Goal: Task Accomplishment & Management: Manage account settings

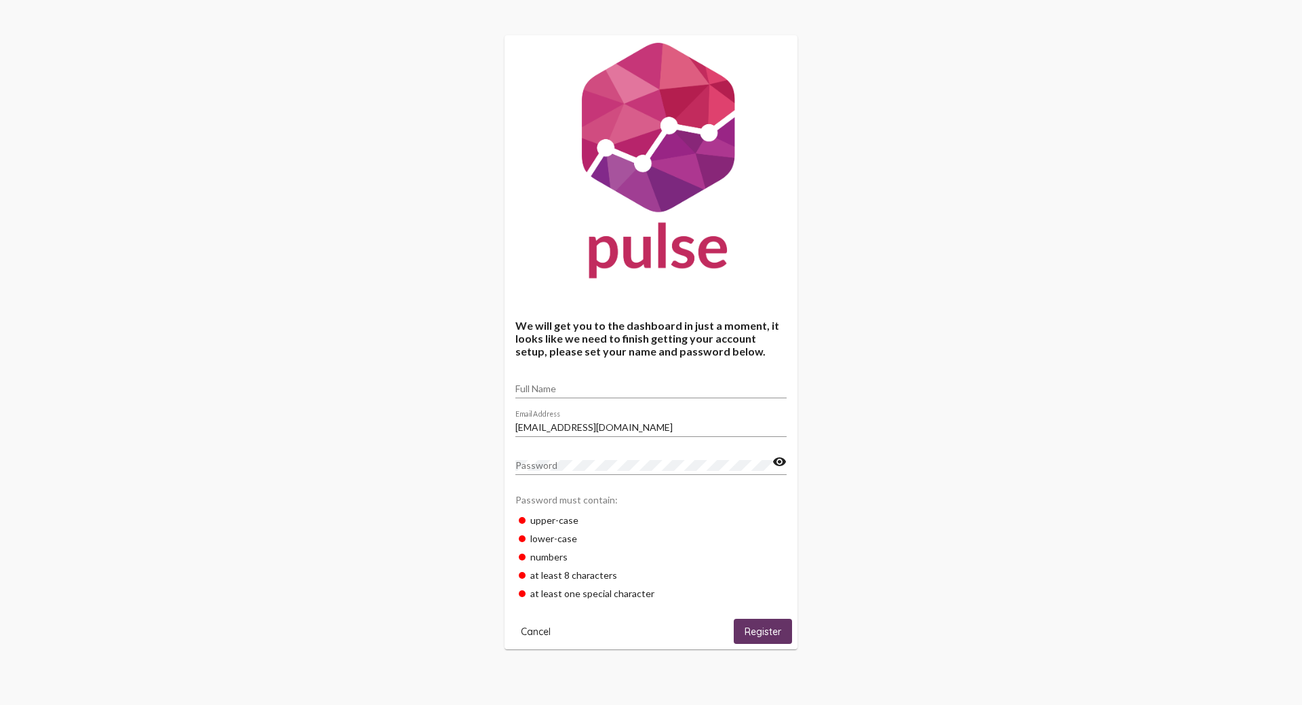
click at [533, 633] on span "Cancel" at bounding box center [536, 631] width 30 height 12
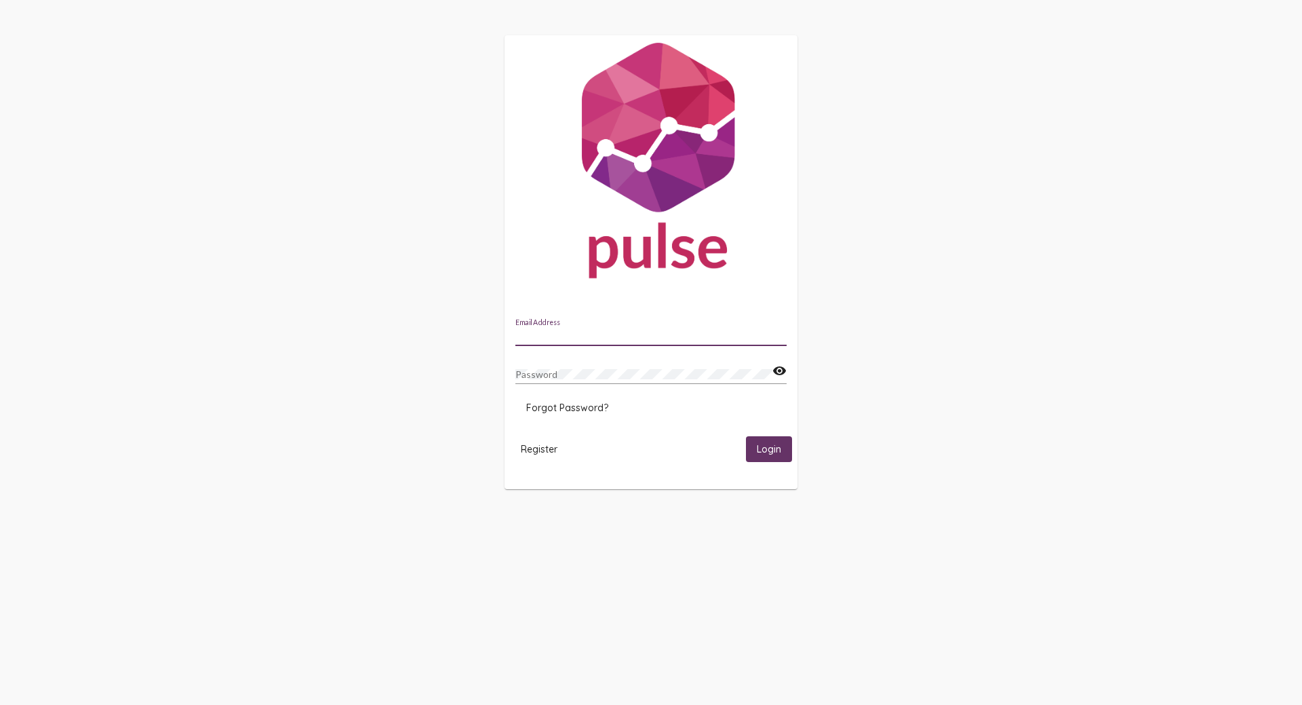
click at [566, 333] on input "Email Address" at bounding box center [650, 335] width 271 height 11
type input "esonneveldt@ncmich.edu"
click at [746, 436] on button "Login" at bounding box center [769, 448] width 46 height 25
click at [773, 450] on span "Login" at bounding box center [769, 450] width 24 height 12
click at [780, 370] on mat-icon "visibility" at bounding box center [780, 371] width 14 height 16
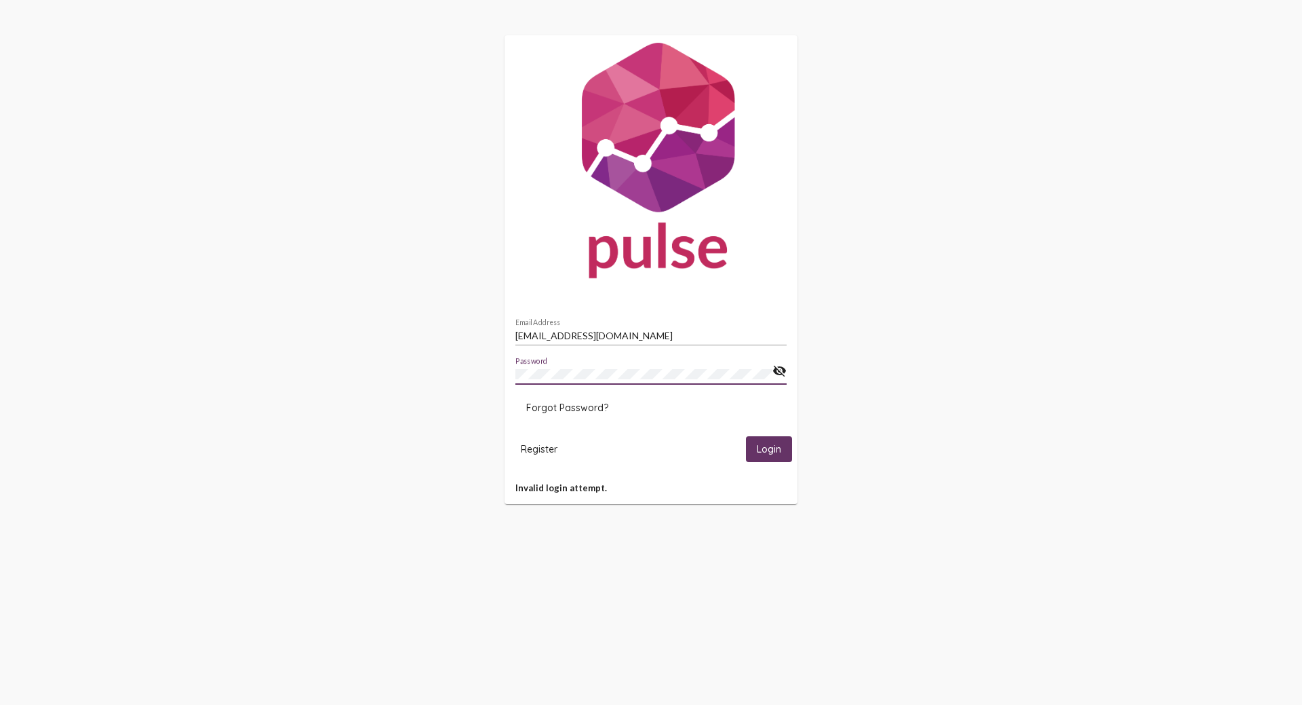
click at [903, 386] on div "[EMAIL_ADDRESS][DOMAIN_NAME] Email Address Password visibility_off Forgot Passw…" at bounding box center [651, 269] width 1302 height 539
click at [579, 367] on div "Password" at bounding box center [643, 370] width 257 height 26
drag, startPoint x: 392, startPoint y: 231, endPoint x: 657, endPoint y: 129, distance: 284.0
click at [395, 231] on div "[EMAIL_ADDRESS][DOMAIN_NAME] Email Address Password visibility_off Forgot Passw…" at bounding box center [651, 269] width 1302 height 539
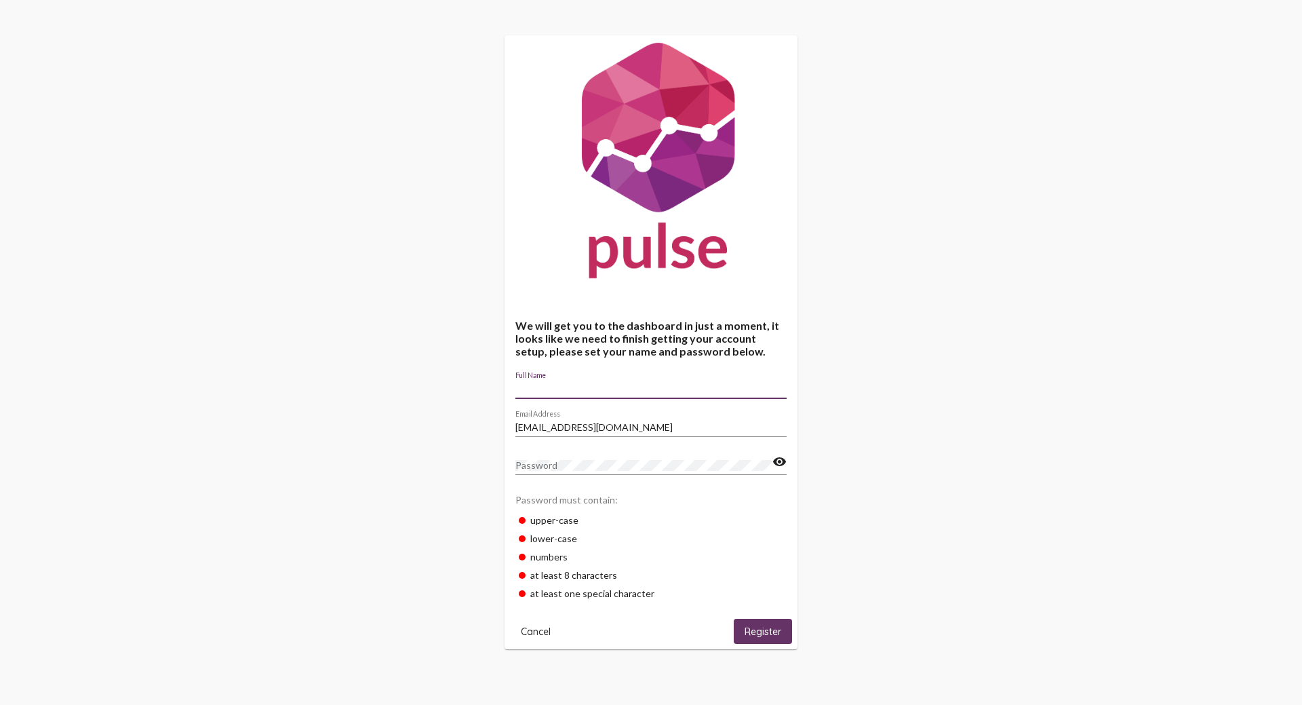
click at [558, 387] on input "Full Name" at bounding box center [650, 388] width 271 height 11
type input "Erin Sonneveldt"
click at [745, 635] on span "Register" at bounding box center [763, 631] width 37 height 12
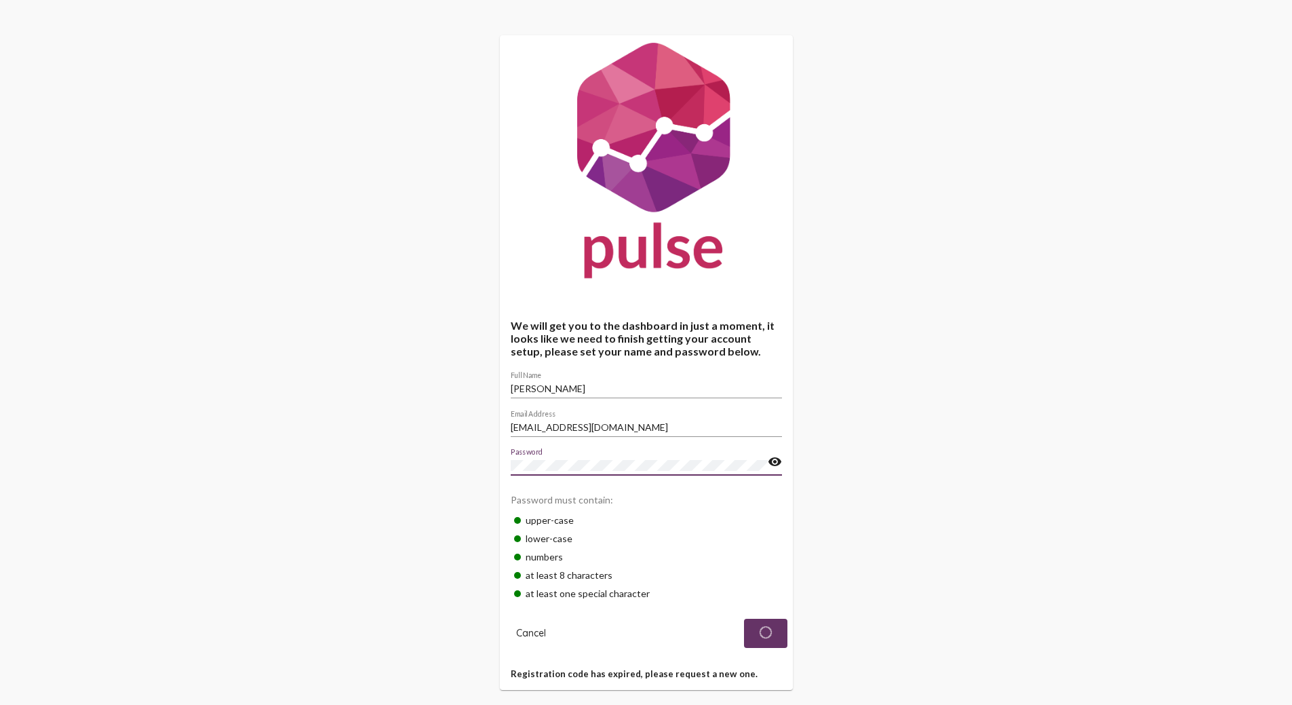
click at [473, 461] on div "We will get you to the dashboard in just a moment, it looks like we need to fin…" at bounding box center [646, 362] width 1292 height 725
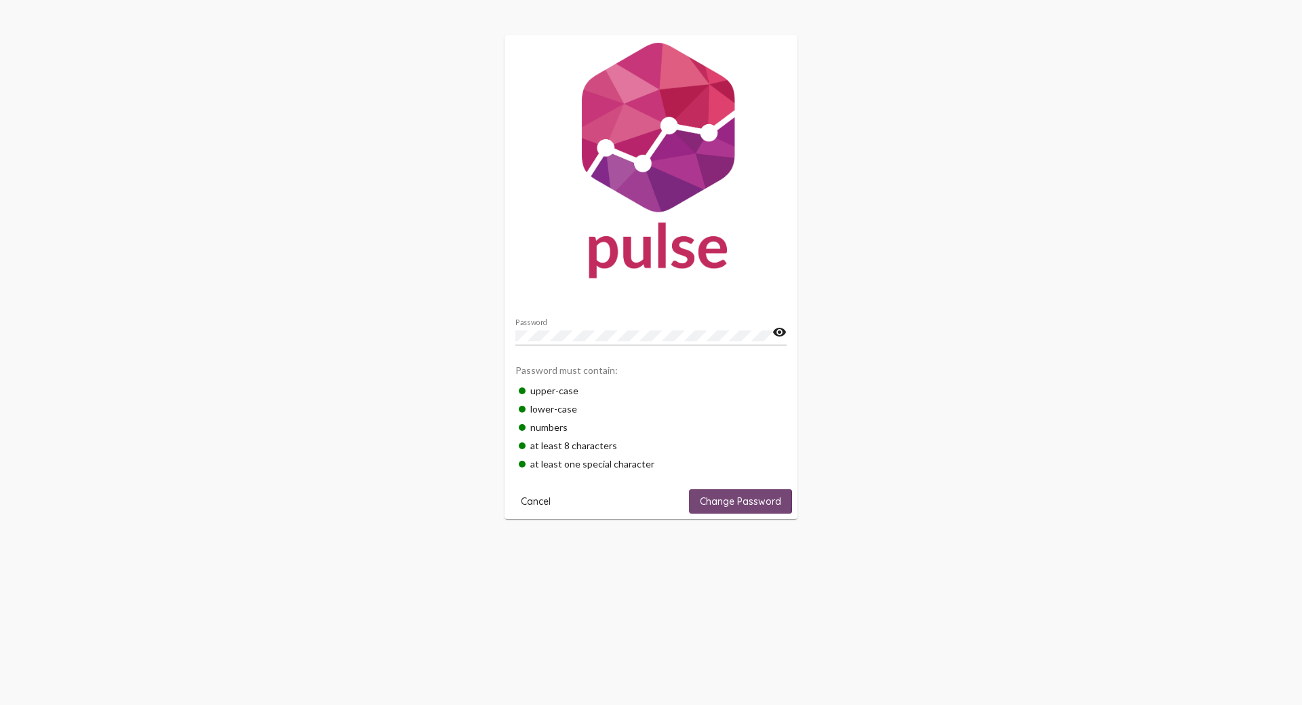
click at [720, 501] on span "Change Password" at bounding box center [740, 501] width 81 height 12
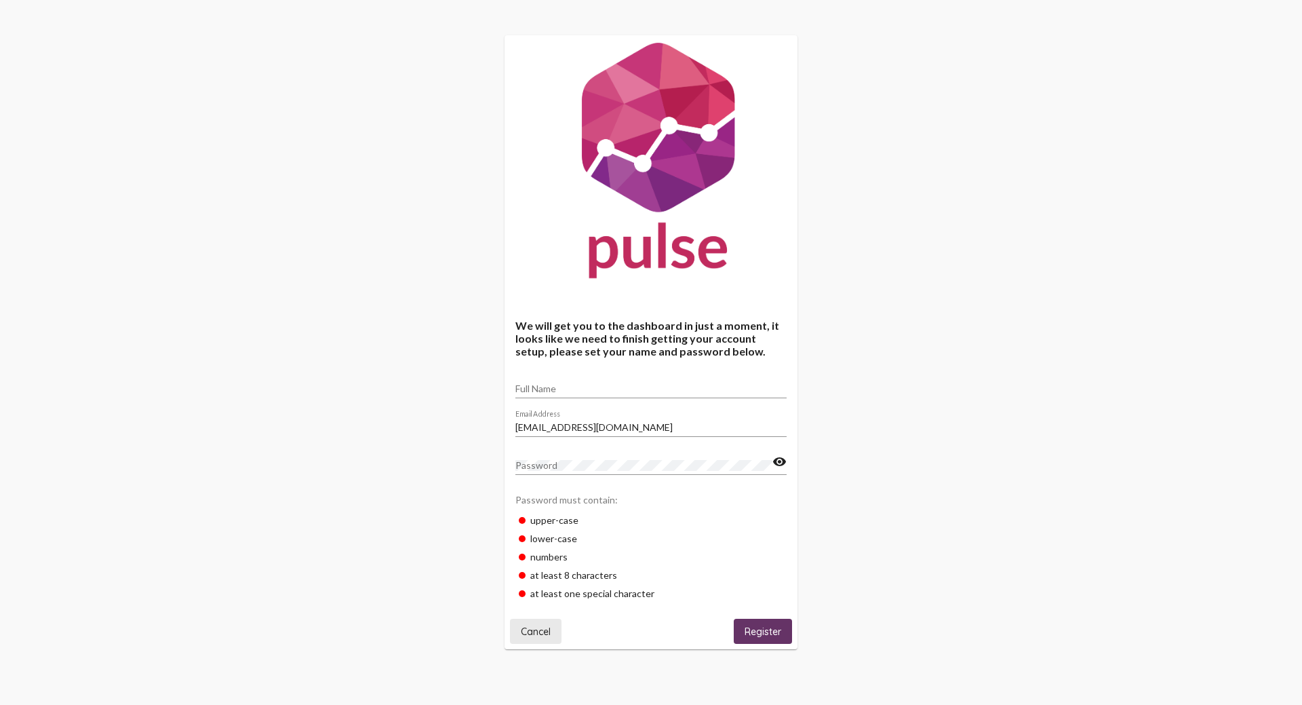
click at [533, 635] on span "Cancel" at bounding box center [536, 631] width 30 height 12
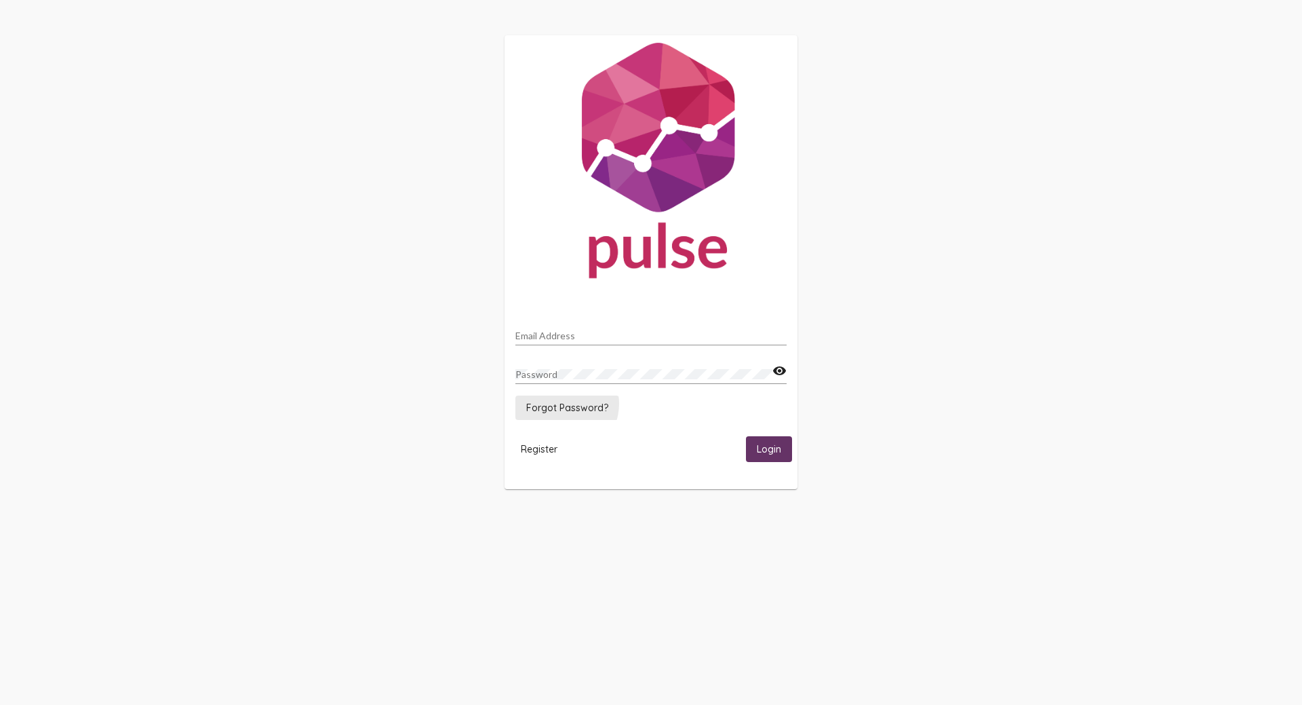
click at [562, 404] on span "Forgot Password?" at bounding box center [567, 408] width 82 height 12
click at [629, 345] on div "Email Address" at bounding box center [650, 332] width 271 height 26
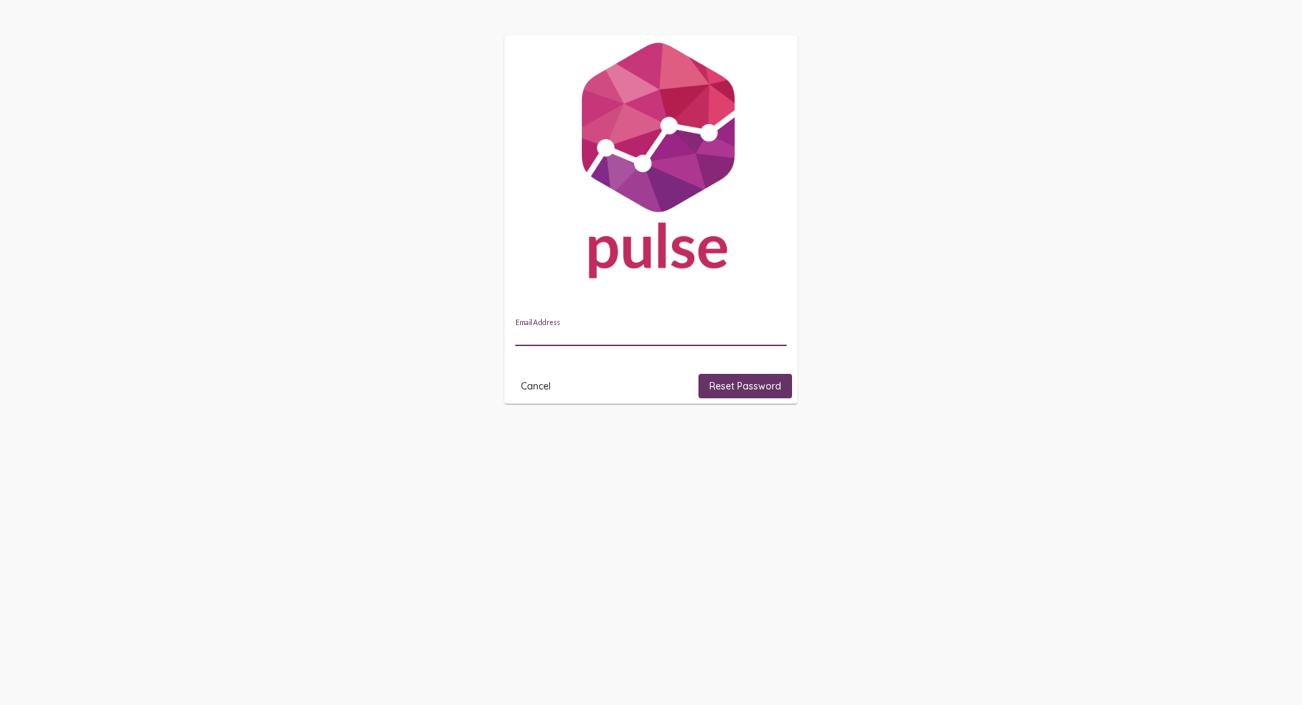
click at [620, 332] on input "Email Address" at bounding box center [650, 335] width 271 height 11
type input "esonneveldt@ncmich.edu"
click at [737, 380] on span "Reset Password" at bounding box center [745, 386] width 72 height 12
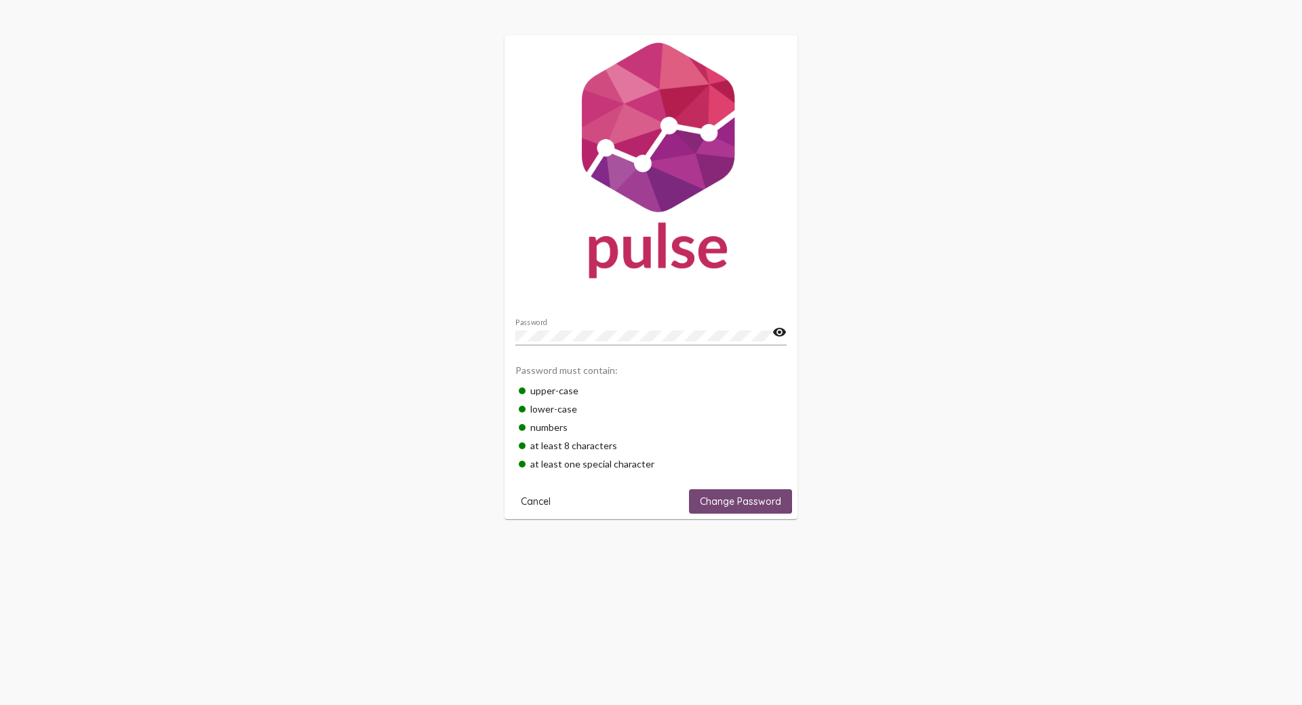
click at [740, 495] on span "Change Password" at bounding box center [740, 501] width 81 height 12
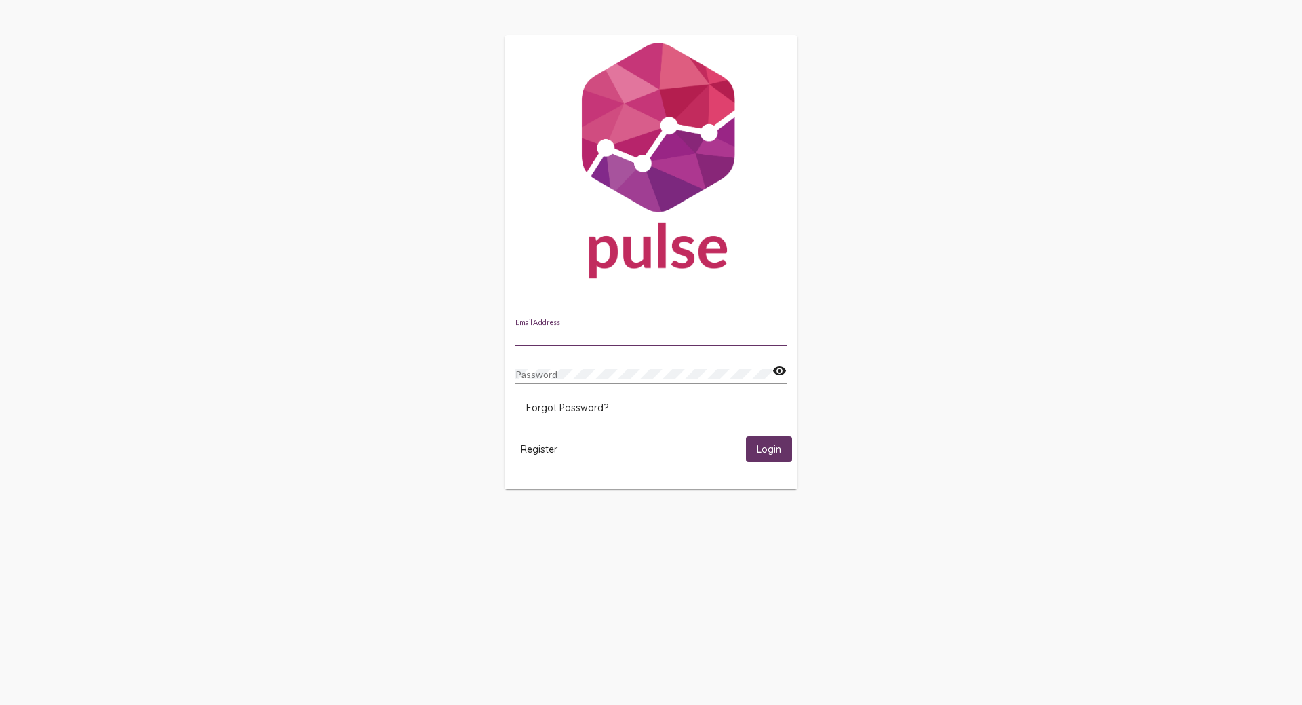
click at [540, 332] on input "Email Address" at bounding box center [650, 335] width 271 height 11
type input "[EMAIL_ADDRESS][DOMAIN_NAME]"
click at [746, 436] on button "Login" at bounding box center [769, 448] width 46 height 25
click at [781, 369] on mat-icon "visibility" at bounding box center [780, 371] width 14 height 16
drag, startPoint x: 756, startPoint y: 444, endPoint x: 535, endPoint y: 363, distance: 235.0
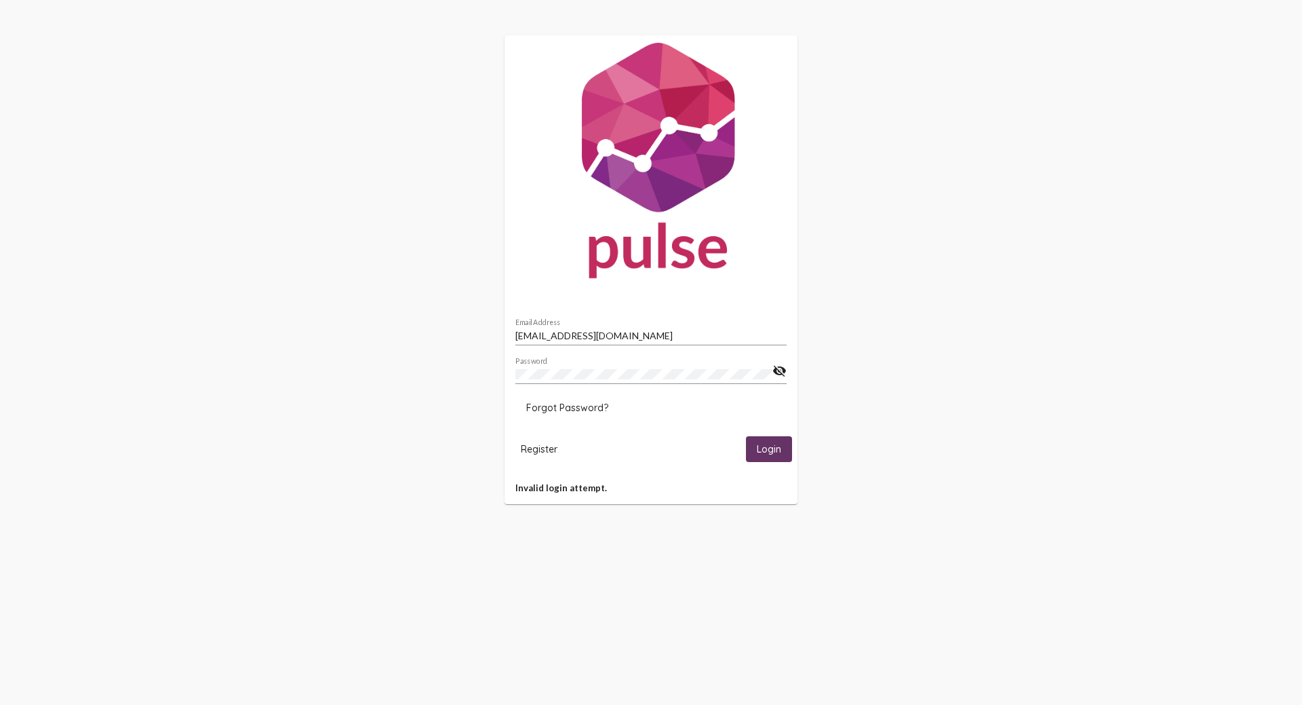
click at [512, 366] on mat-card "[EMAIL_ADDRESS][DOMAIN_NAME] Email Address Password visibility_off Forgot Passw…" at bounding box center [651, 269] width 293 height 469
click at [773, 444] on span "Login" at bounding box center [769, 450] width 24 height 12
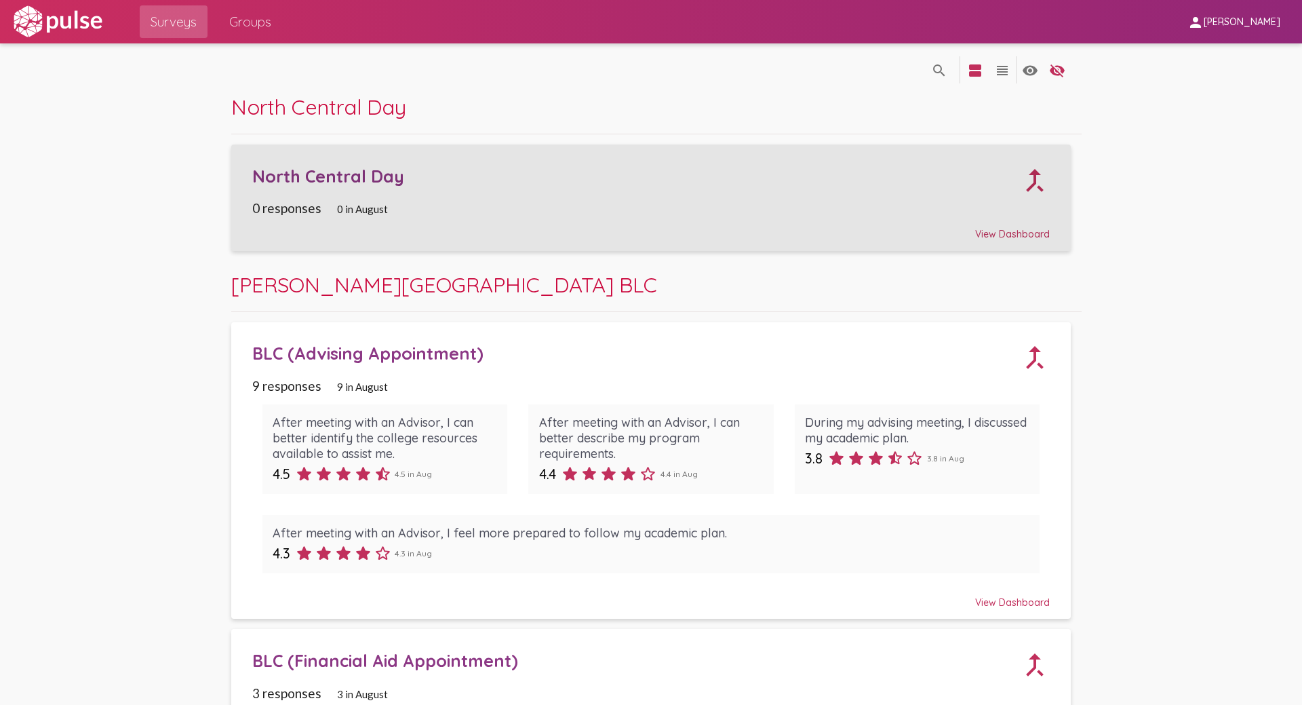
click at [349, 174] on div "North Central Day" at bounding box center [636, 175] width 768 height 21
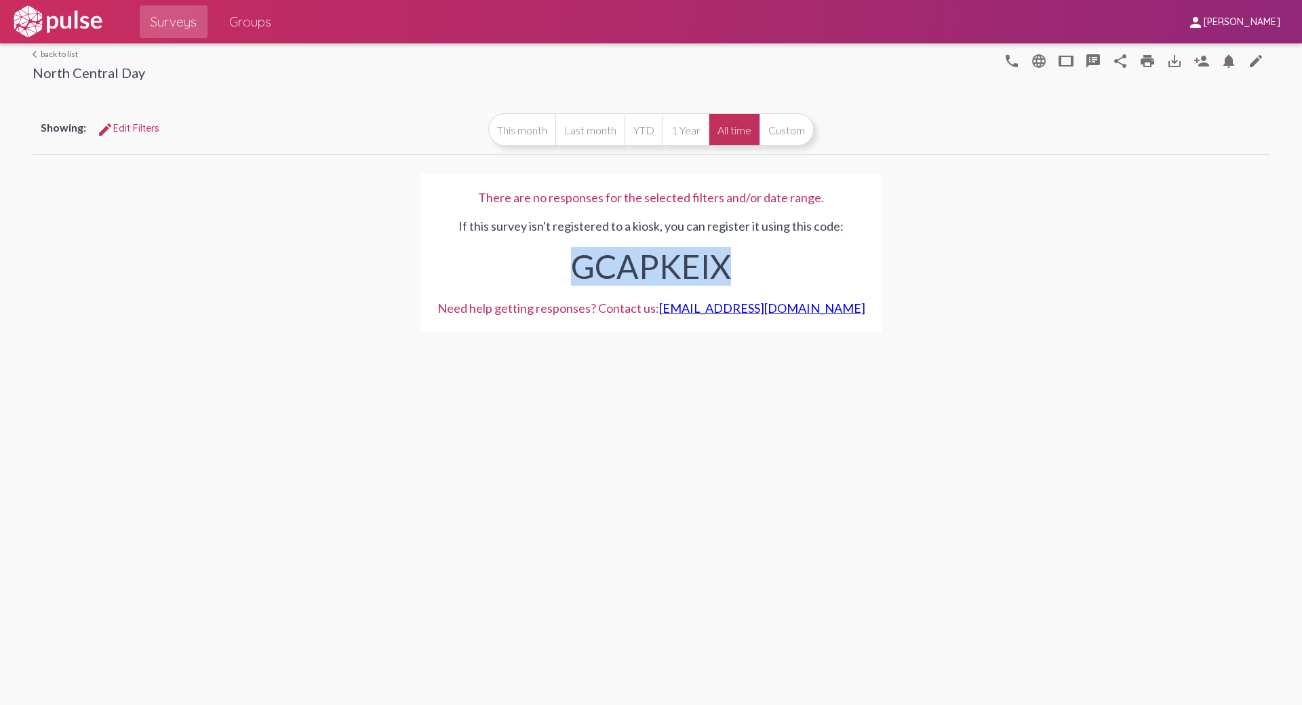
drag, startPoint x: 579, startPoint y: 273, endPoint x: 776, endPoint y: 269, distance: 197.4
click at [776, 269] on div "GCAPKEIX" at bounding box center [651, 262] width 428 height 59
click at [181, 29] on span "Surveys" at bounding box center [174, 21] width 46 height 24
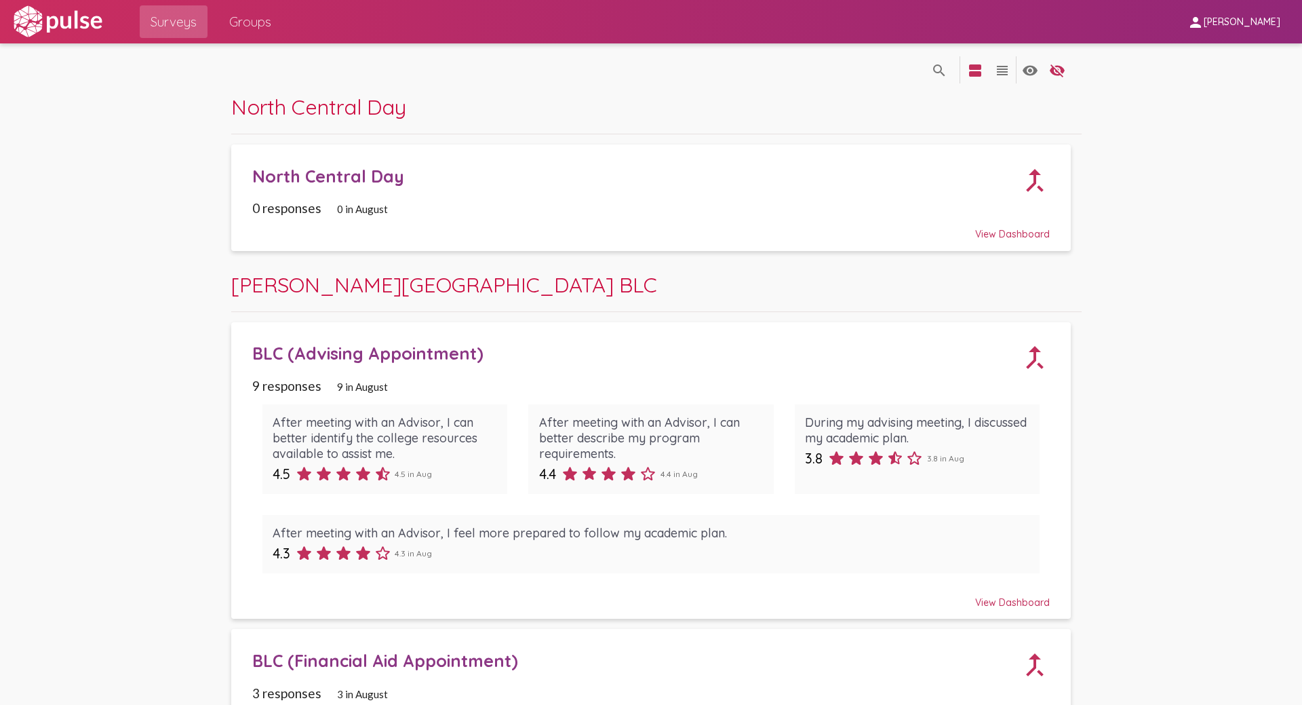
click at [1000, 236] on div "View Dashboard" at bounding box center [651, 228] width 798 height 24
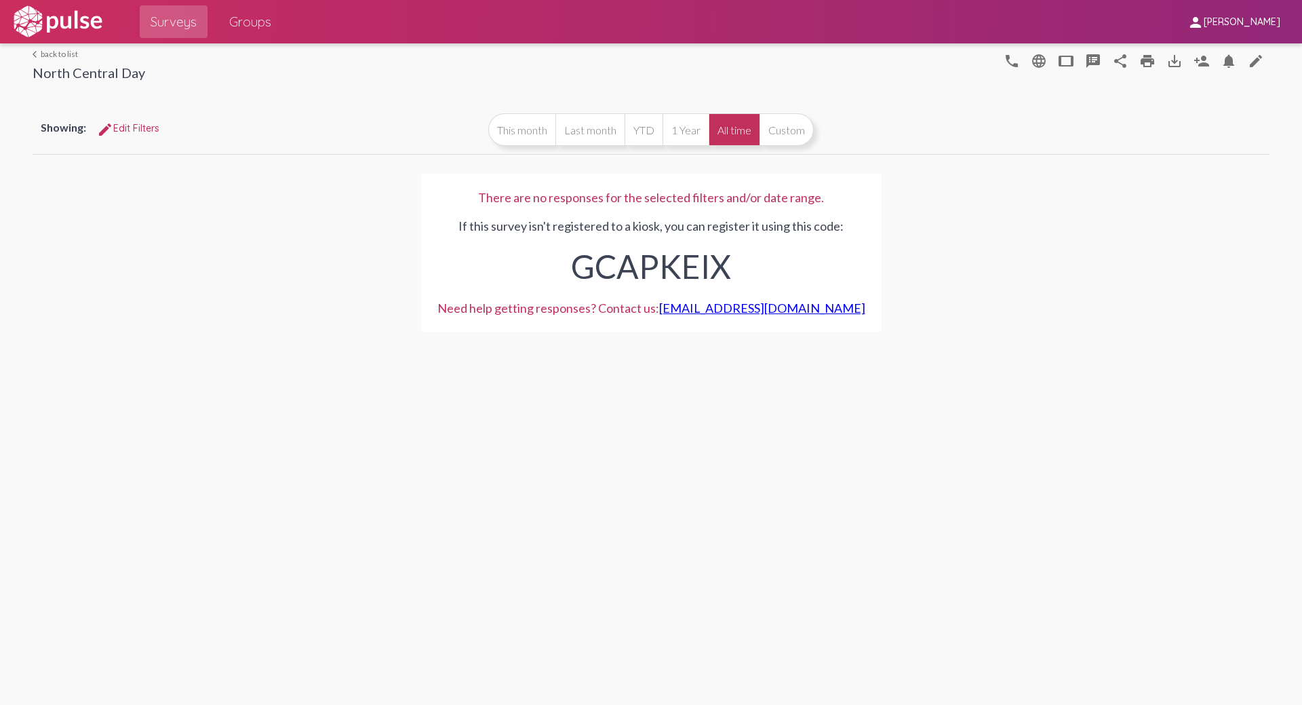
click at [54, 57] on link "arrow_back_ios back to list" at bounding box center [89, 54] width 113 height 10
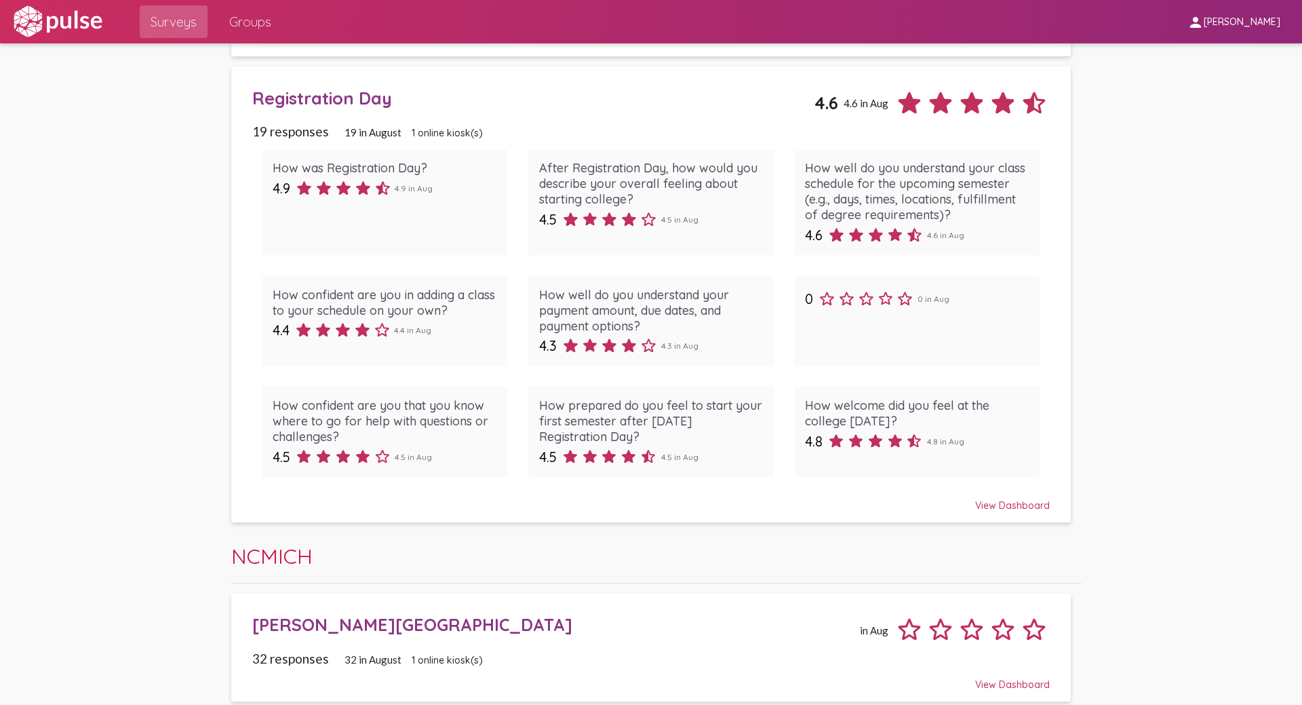
scroll to position [1814, 0]
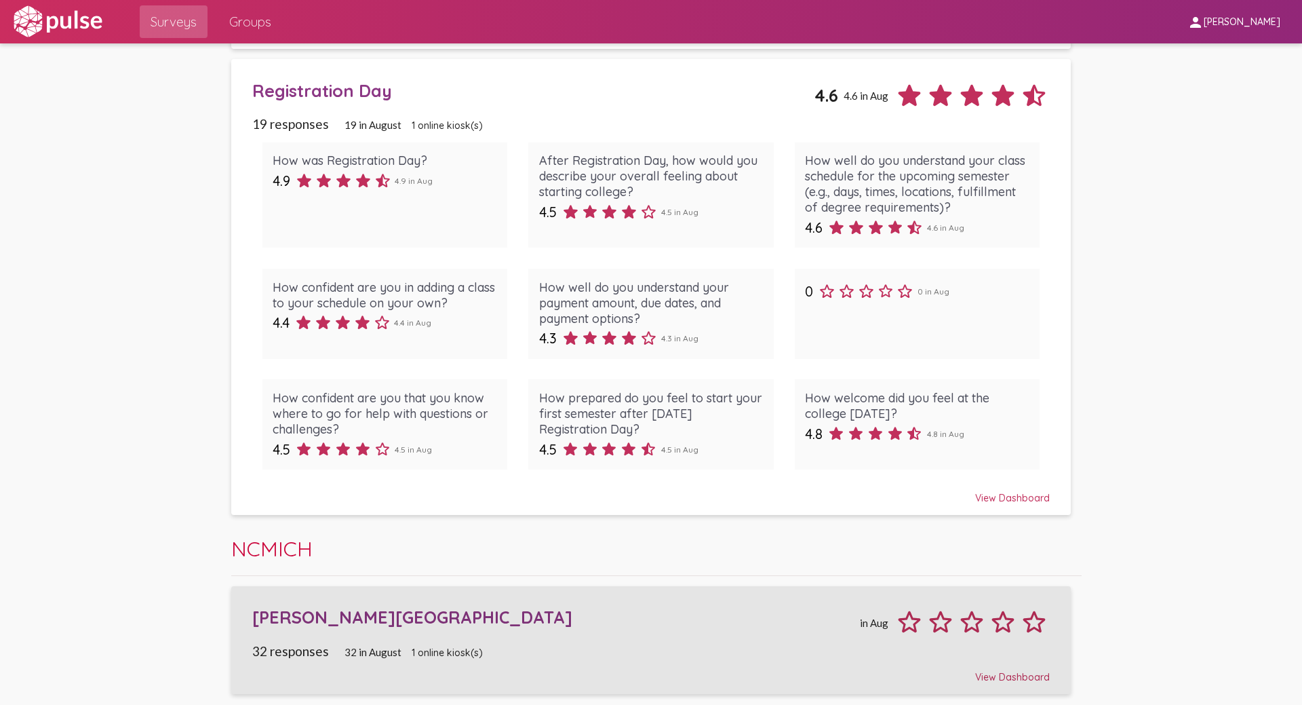
click at [376, 619] on div "[PERSON_NAME][GEOGRAPHIC_DATA]" at bounding box center [553, 616] width 603 height 21
